Goal: Find contact information: Find contact information

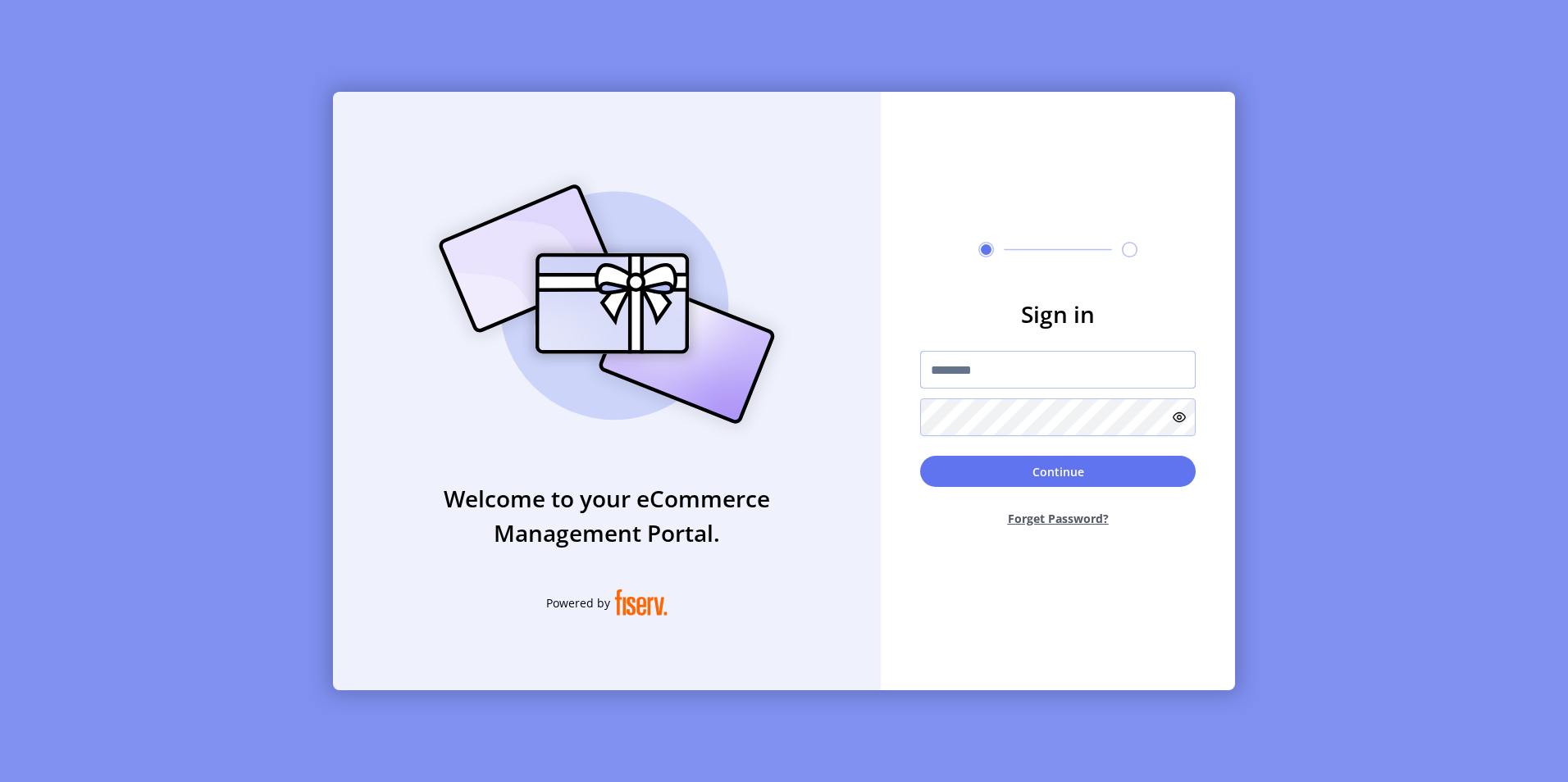
click at [984, 368] on input "text" at bounding box center [1058, 370] width 276 height 38
paste input "**********"
type input "**********"
click at [1045, 470] on button "Continue" at bounding box center [1058, 471] width 276 height 31
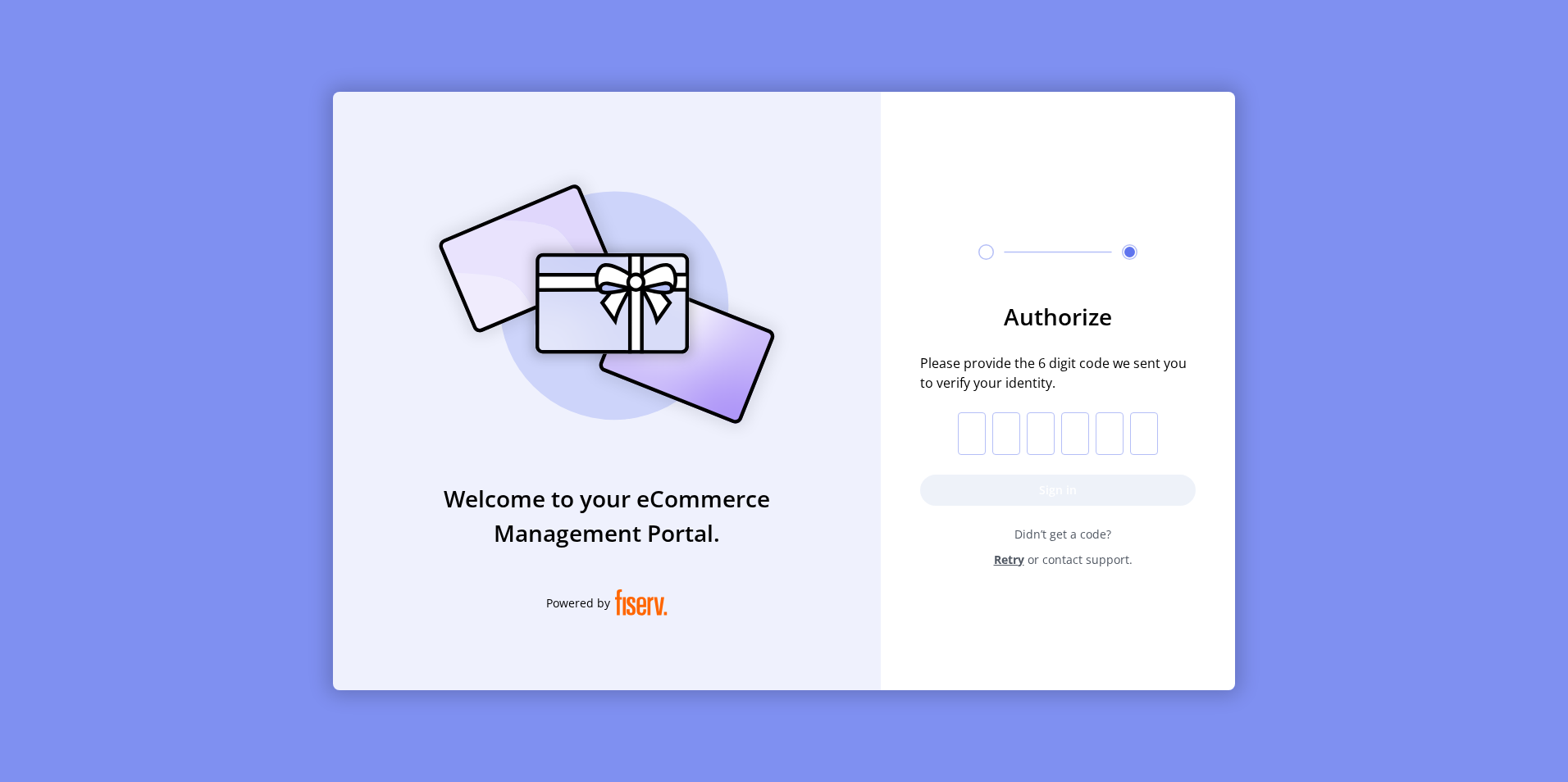
click at [969, 433] on input "text" at bounding box center [972, 434] width 28 height 43
click at [969, 426] on input "text" at bounding box center [972, 434] width 28 height 43
type input "*"
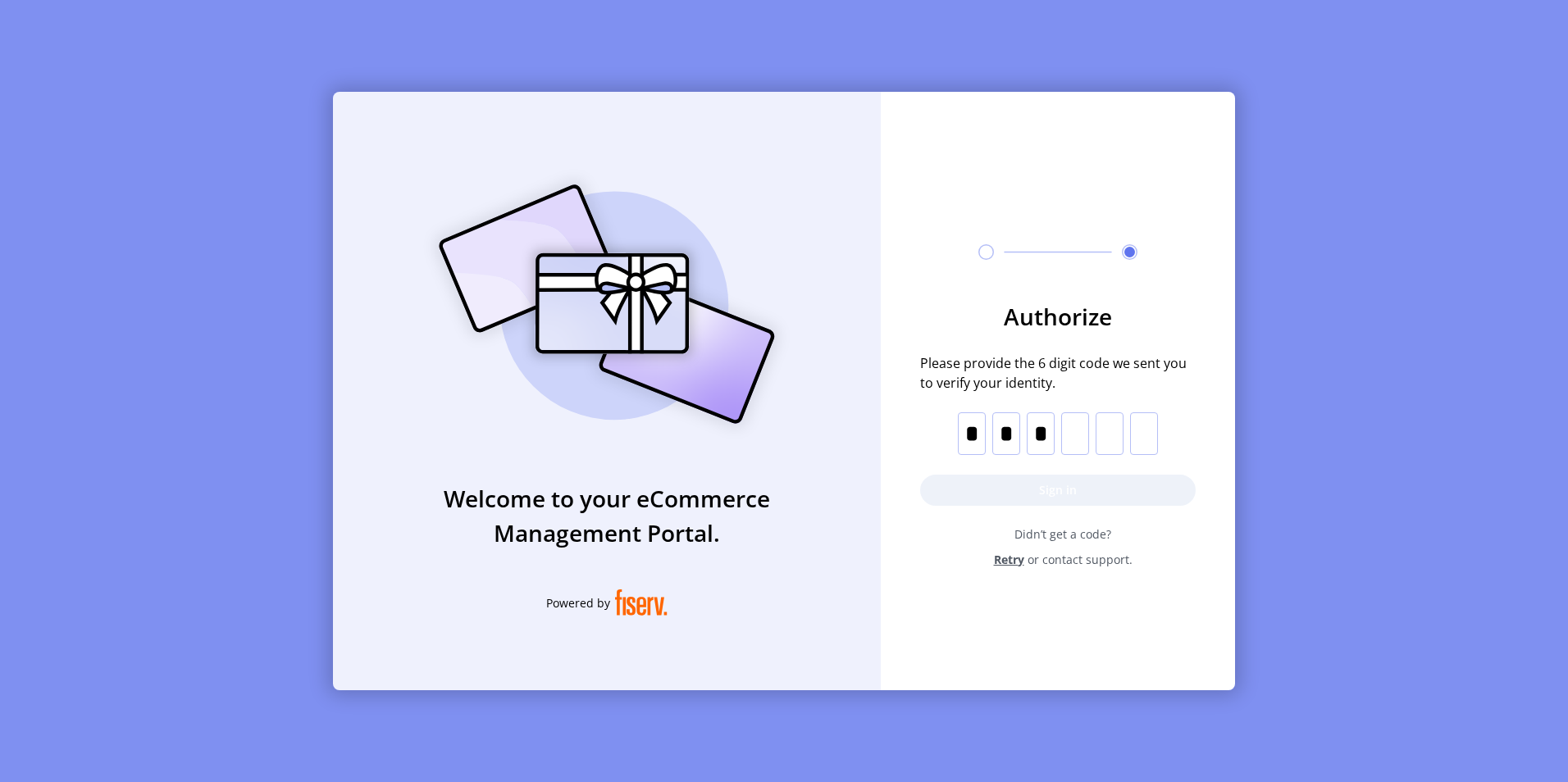
type input "*"
click at [1028, 493] on button "Sign in" at bounding box center [1058, 491] width 276 height 31
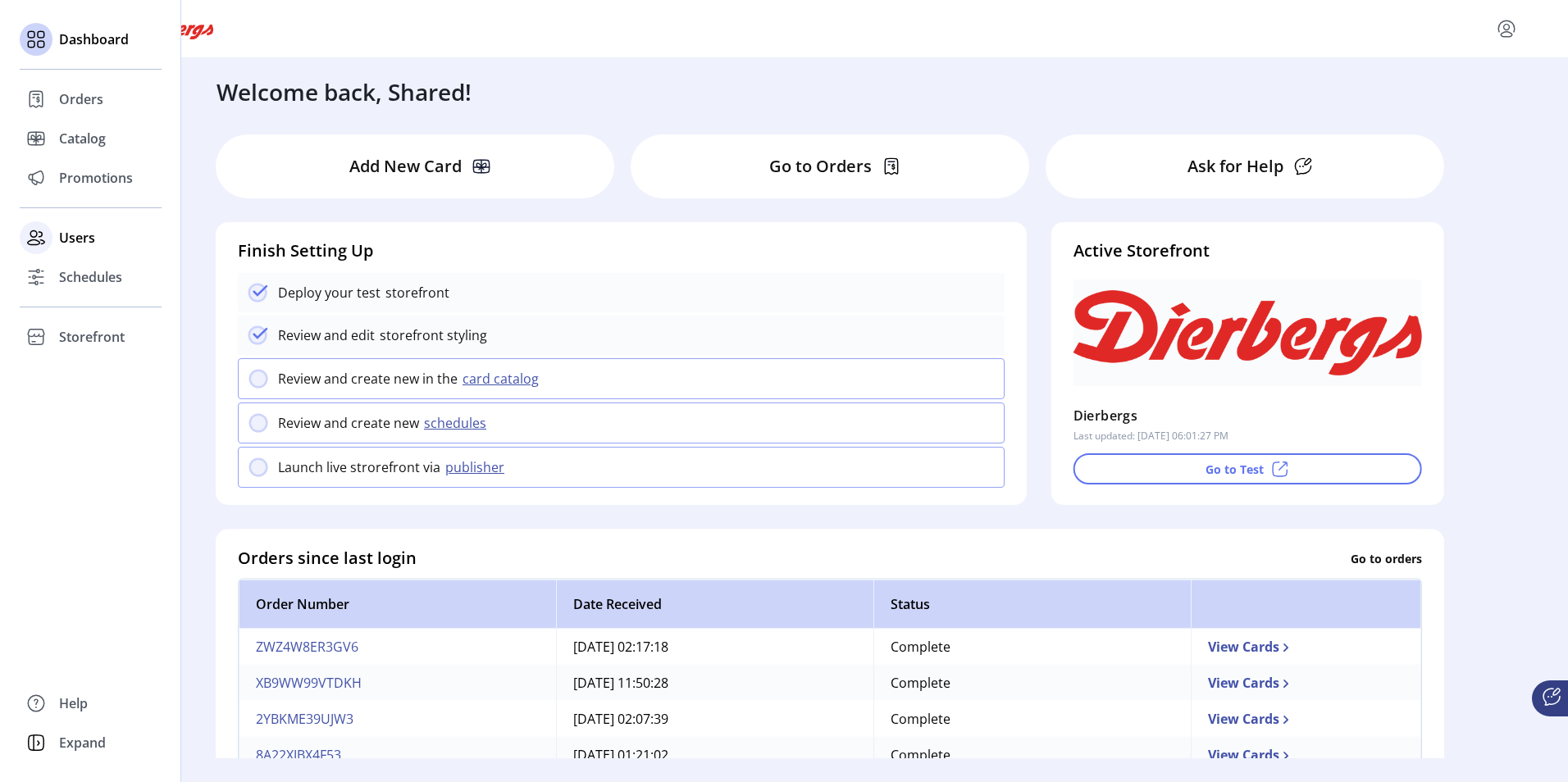
click at [78, 242] on span "Users" at bounding box center [76, 238] width 36 height 19
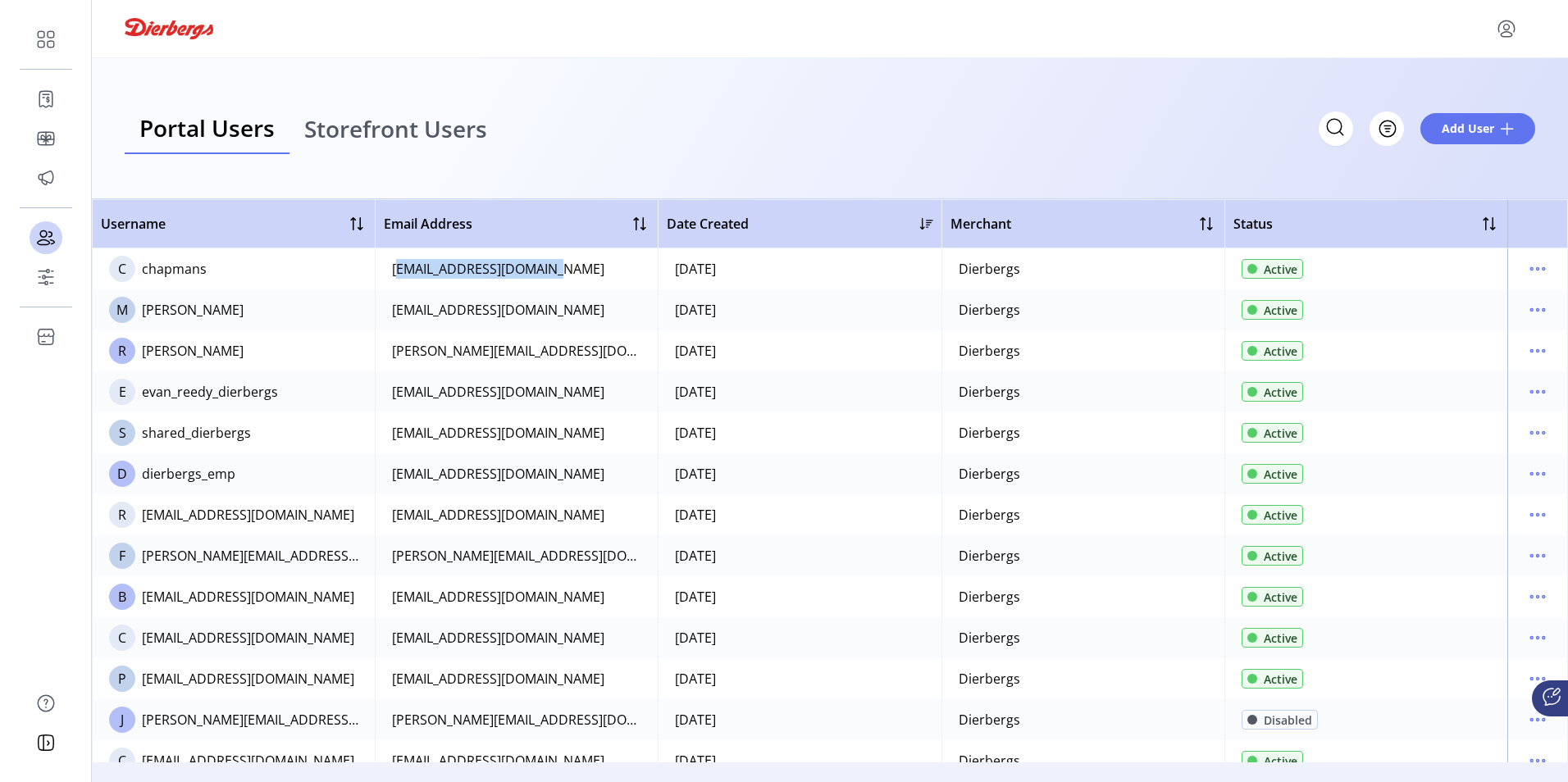
drag, startPoint x: 557, startPoint y: 272, endPoint x: 375, endPoint y: 271, distance: 182.0
click at [375, 271] on td "[EMAIL_ADDRESS][DOMAIN_NAME]" at bounding box center [516, 269] width 283 height 41
drag, startPoint x: 375, startPoint y: 271, endPoint x: 390, endPoint y: 309, distance: 40.9
click at [390, 309] on td "[EMAIL_ADDRESS][DOMAIN_NAME]" at bounding box center [516, 310] width 283 height 41
copy div "[EMAIL_ADDRESS][DOMAIN_NAME]"
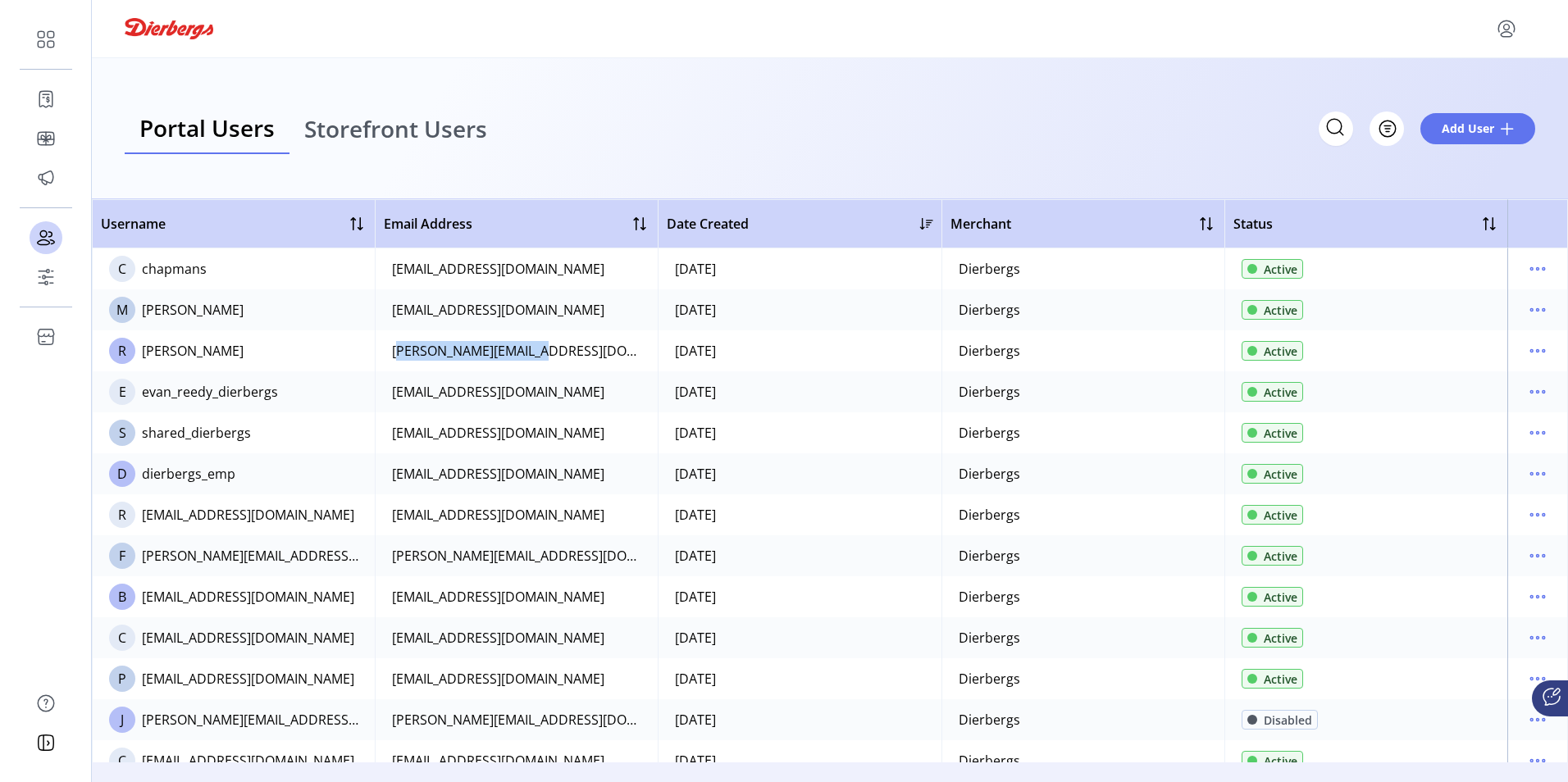
drag, startPoint x: 535, startPoint y: 352, endPoint x: 388, endPoint y: 350, distance: 147.0
click at [388, 350] on td "[PERSON_NAME][EMAIL_ADDRESS][DOMAIN_NAME]" at bounding box center [516, 351] width 283 height 41
copy div "[PERSON_NAME][EMAIL_ADDRESS][DOMAIN_NAME]"
drag, startPoint x: 546, startPoint y: 396, endPoint x: 390, endPoint y: 393, distance: 156.0
click at [390, 393] on td "[EMAIL_ADDRESS][DOMAIN_NAME]" at bounding box center [516, 392] width 283 height 41
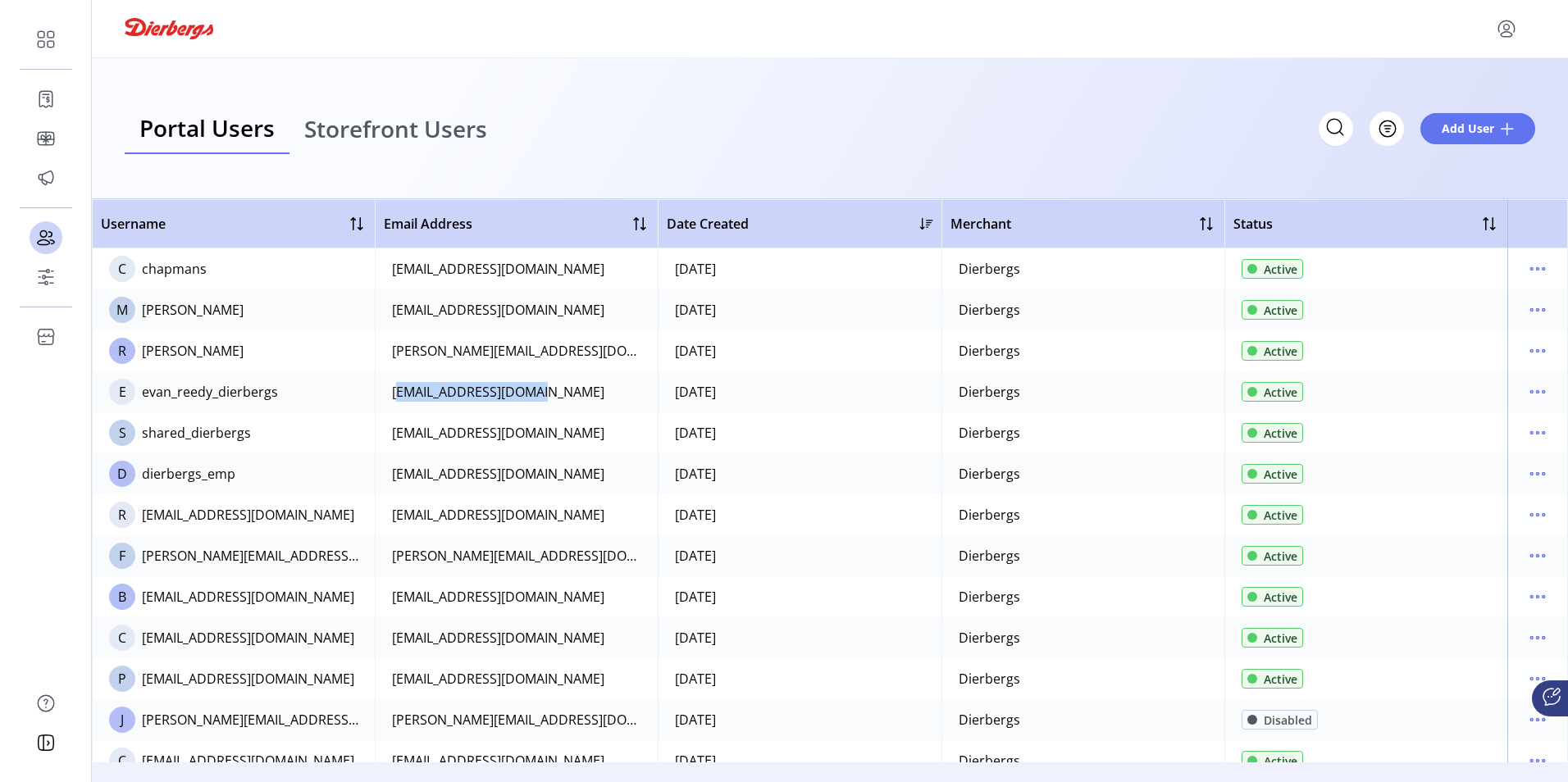
copy div "[EMAIL_ADDRESS][DOMAIN_NAME]"
click at [711, 115] on div "Portal Users Storefront Users Filter Add User" at bounding box center [830, 129] width 1411 height 51
click at [1505, 25] on icon "menu" at bounding box center [1506, 28] width 26 height 26
click at [1448, 96] on span "Sign Out" at bounding box center [1447, 94] width 123 height 14
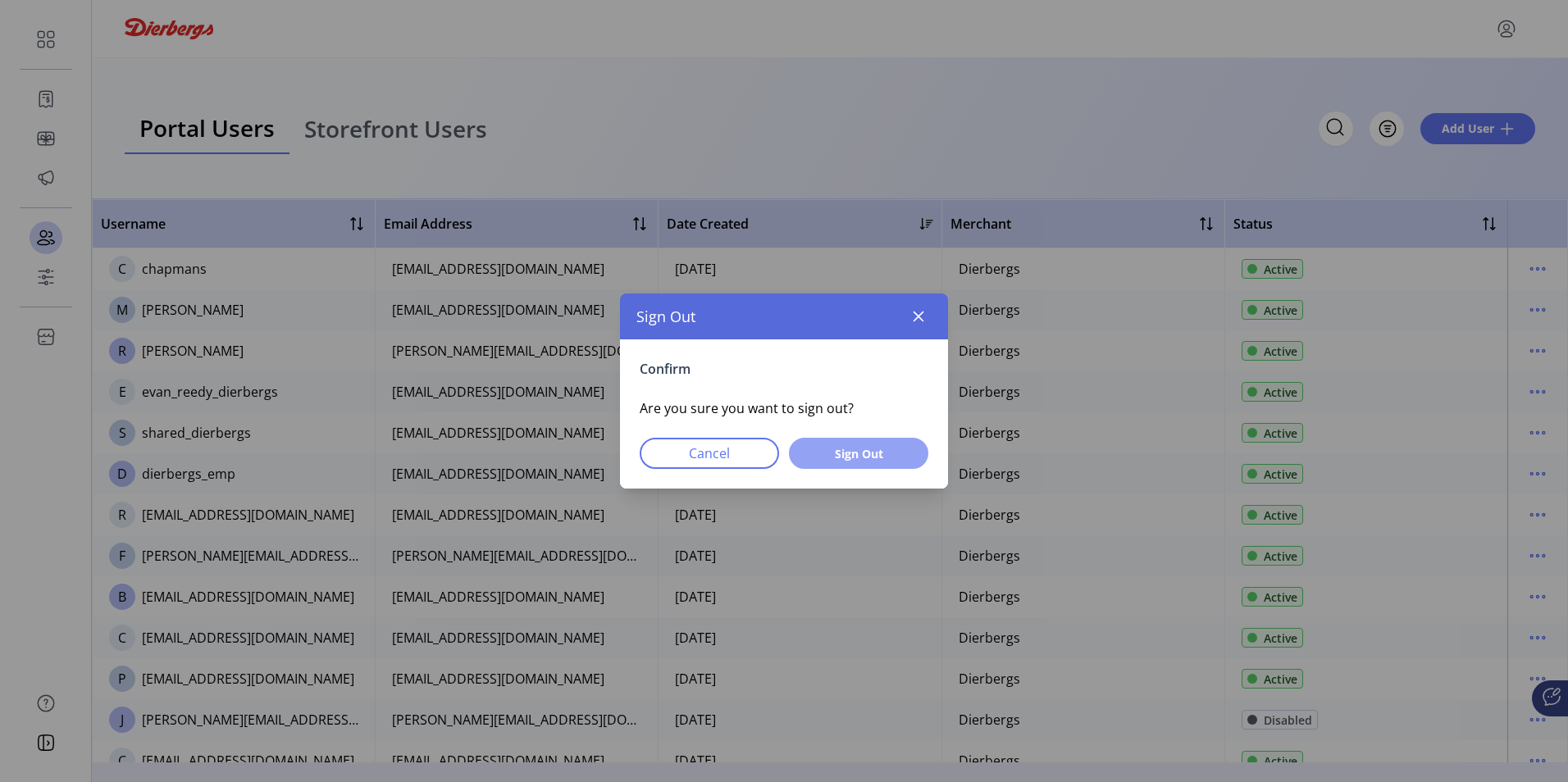
click at [839, 454] on span "Sign Out" at bounding box center [859, 454] width 97 height 17
